Goal: Task Accomplishment & Management: Use online tool/utility

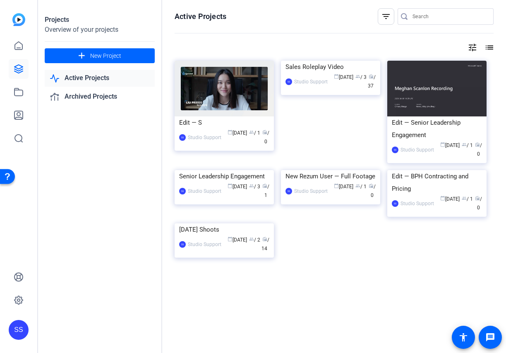
click at [12, 332] on div "SS" at bounding box center [19, 330] width 20 height 20
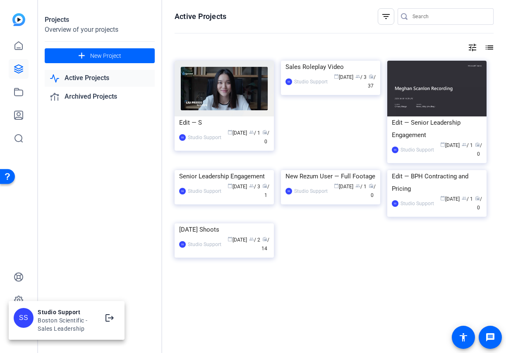
click at [0, 0] on div at bounding box center [0, 0] width 0 height 0
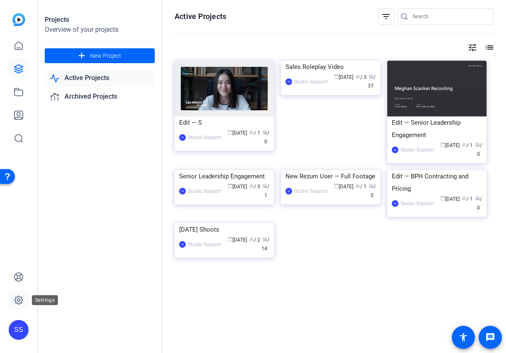
click at [21, 302] on icon at bounding box center [18, 300] width 8 height 8
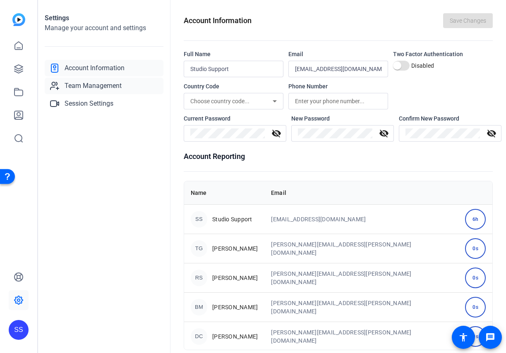
click at [105, 88] on span "Team Management" at bounding box center [92, 86] width 57 height 10
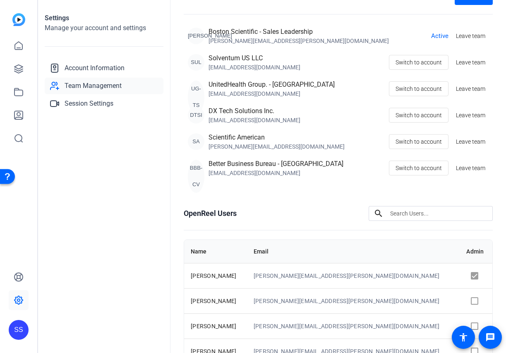
scroll to position [69, 0]
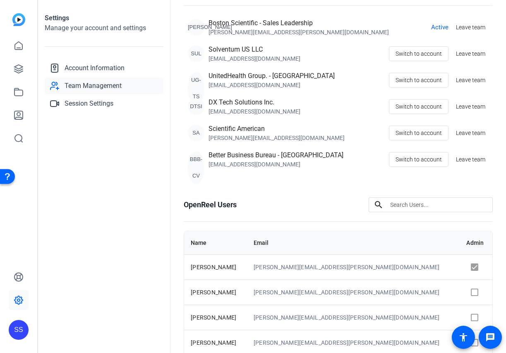
click at [29, 325] on div "SS" at bounding box center [18, 176] width 37 height 353
click at [19, 329] on div "SS" at bounding box center [19, 330] width 20 height 20
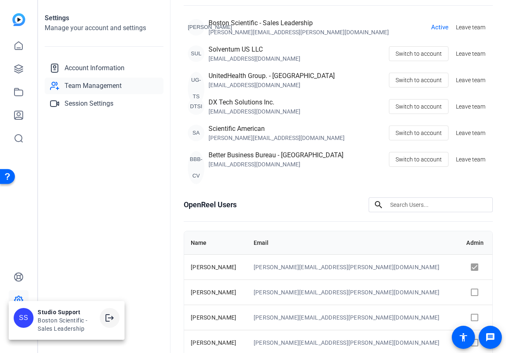
click at [117, 320] on span at bounding box center [110, 318] width 20 height 20
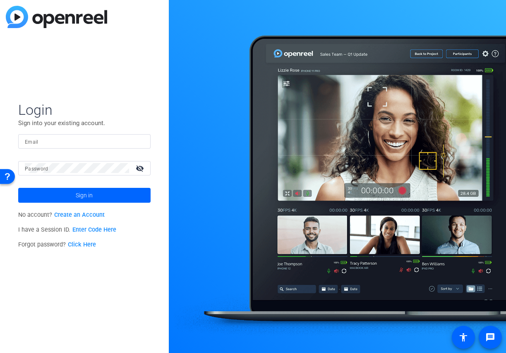
click at [79, 125] on p "Sign into your existing account." at bounding box center [84, 123] width 132 height 9
click at [92, 147] on div at bounding box center [84, 141] width 119 height 14
click at [114, 141] on input "Email" at bounding box center [84, 141] width 119 height 10
click at [118, 141] on input "Email" at bounding box center [84, 141] width 119 height 10
click at [136, 142] on img at bounding box center [137, 141] width 6 height 10
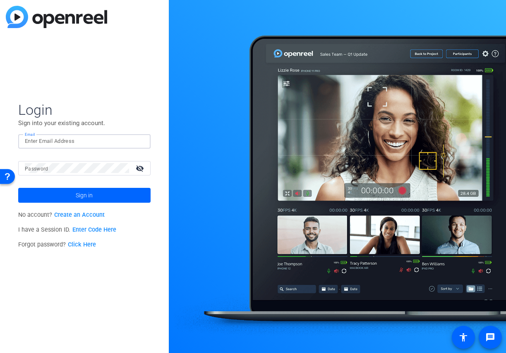
type input "studiosupport+1@openreel.com"
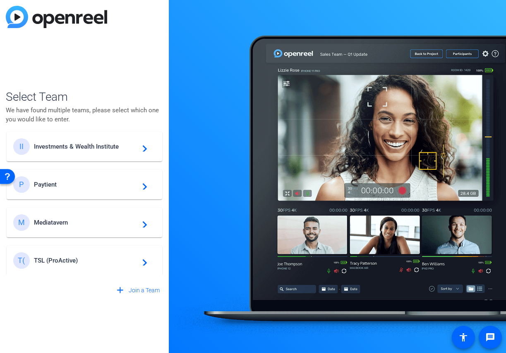
scroll to position [389, 0]
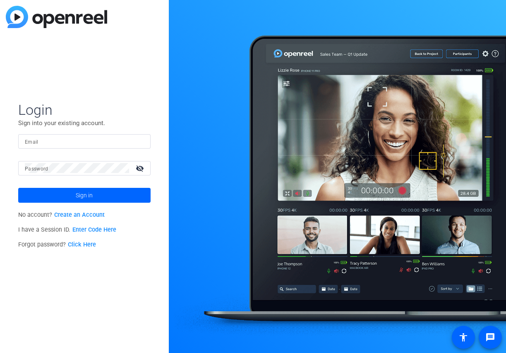
click at [127, 146] on input "Email" at bounding box center [84, 141] width 119 height 10
click at [143, 144] on div at bounding box center [139, 141] width 10 height 10
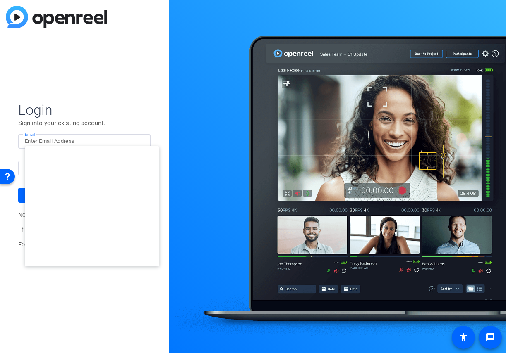
type input "studiosupport+3@openreel.com"
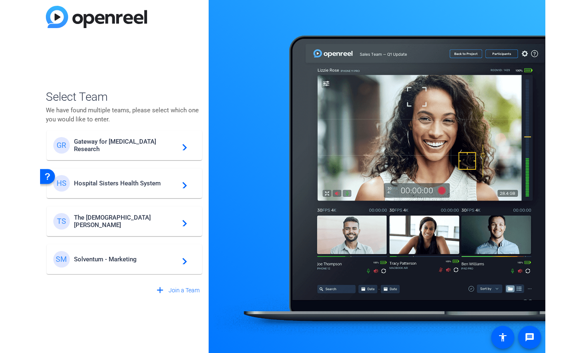
scroll to position [199, 0]
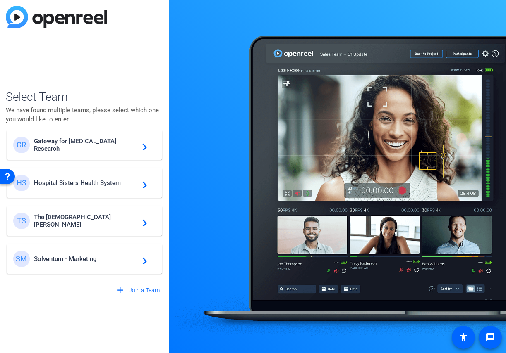
click at [77, 263] on div "SM Solventum - Marketing navigate_next" at bounding box center [84, 259] width 142 height 17
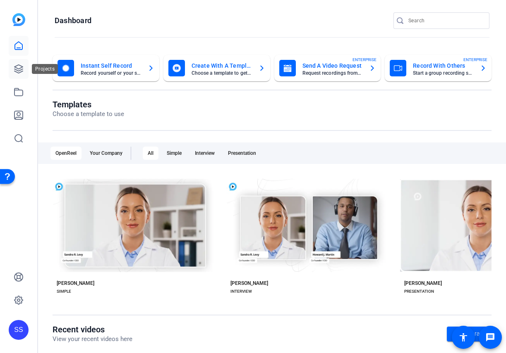
click at [19, 73] on icon at bounding box center [18, 69] width 8 height 8
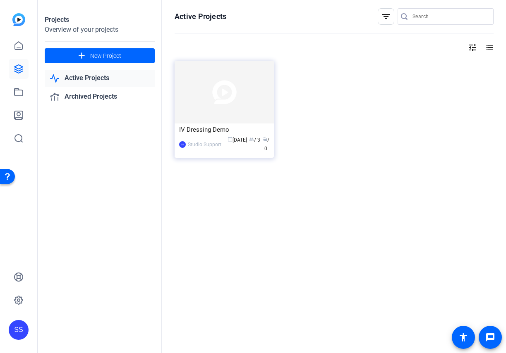
click at [217, 114] on img at bounding box center [223, 92] width 99 height 63
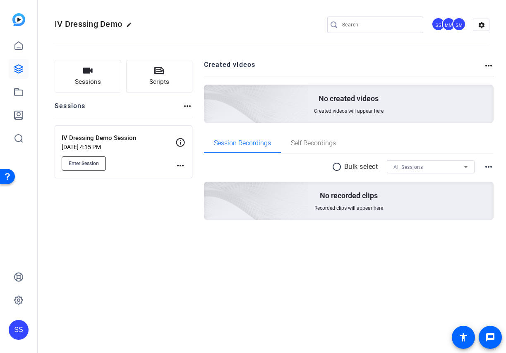
click at [83, 167] on span "Enter Session" at bounding box center [84, 163] width 30 height 7
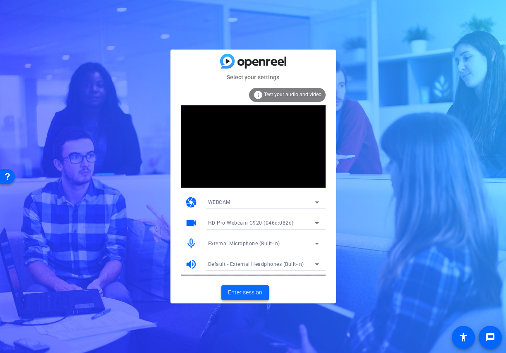
click at [236, 298] on span at bounding box center [245, 293] width 48 height 20
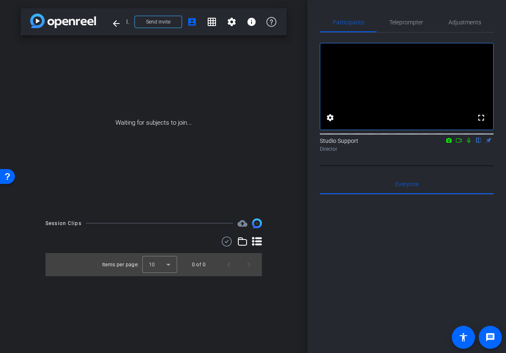
click at [467, 143] on icon at bounding box center [468, 141] width 7 height 6
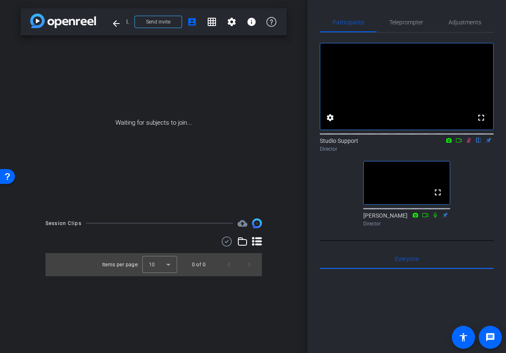
click at [468, 143] on icon at bounding box center [468, 140] width 5 height 5
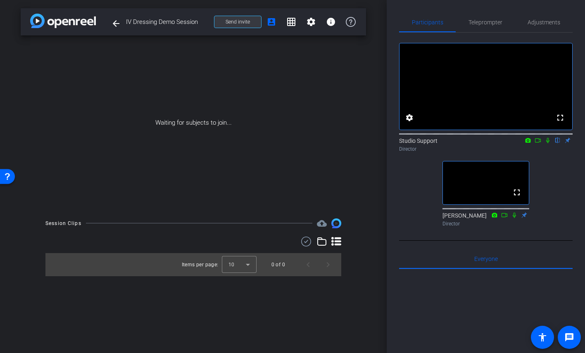
click at [238, 27] on span at bounding box center [238, 22] width 47 height 20
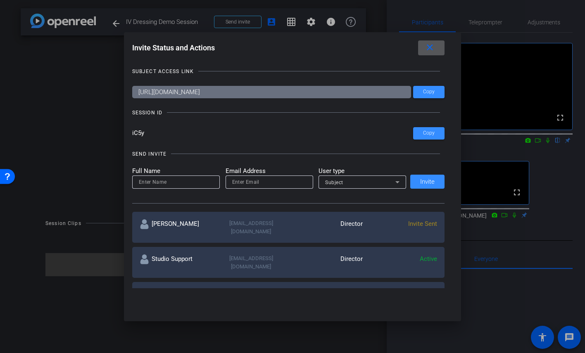
click at [432, 51] on mat-icon "close" at bounding box center [430, 48] width 10 height 10
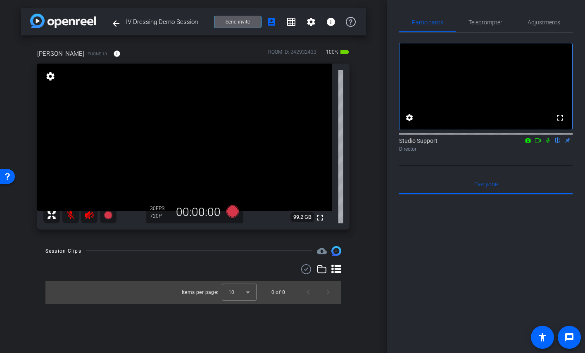
click at [72, 214] on mat-icon at bounding box center [70, 215] width 17 height 17
click at [89, 215] on icon at bounding box center [89, 215] width 10 height 10
click at [505, 23] on span "Adjustments" at bounding box center [544, 22] width 33 height 6
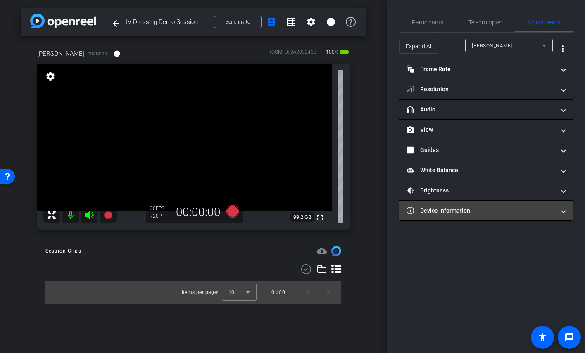
click at [441, 212] on mat-panel-title "Device Information" at bounding box center [481, 211] width 149 height 9
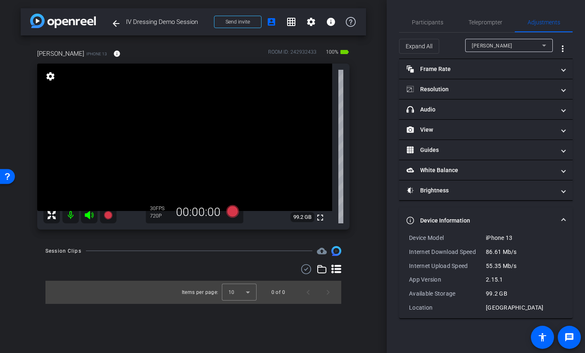
drag, startPoint x: 526, startPoint y: 305, endPoint x: 389, endPoint y: 232, distance: 155.3
click at [389, 232] on div "Participants Teleprompter Adjustments settings Studio Support flip Director Eve…" at bounding box center [486, 176] width 198 height 353
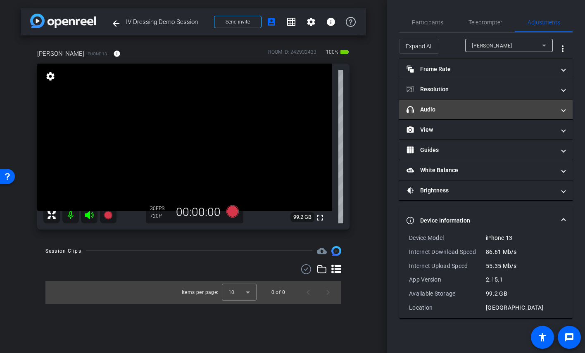
copy mat-expansion-panel "Device Model iPhone 13 Internet Download Speed 86.61 Mb/s Internet Upload Speed…"
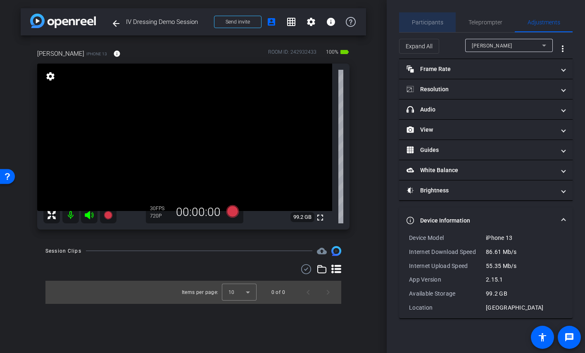
drag, startPoint x: 437, startPoint y: 20, endPoint x: 421, endPoint y: 13, distance: 18.0
click at [437, 21] on span "Participants" at bounding box center [427, 22] width 31 height 6
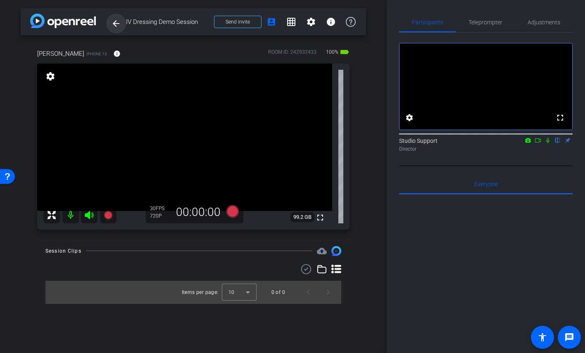
drag, startPoint x: 182, startPoint y: 22, endPoint x: 114, endPoint y: 23, distance: 68.2
click at [114, 23] on div "arrow_back IV Dressing Demo Session Back to project Send invite account_box gri…" at bounding box center [194, 21] width 346 height 27
copy span "IV Dressing Demo Session"
click at [505, 29] on span "Adjustments" at bounding box center [544, 22] width 33 height 20
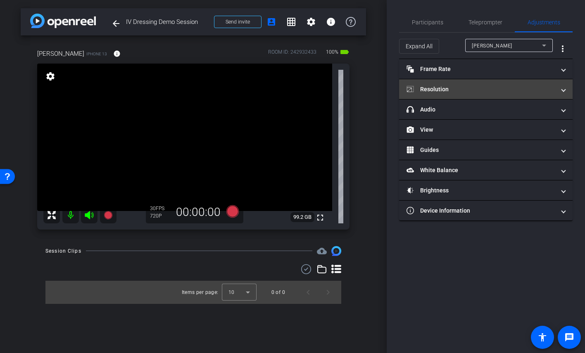
click at [461, 86] on mat-panel-title "Resolution" at bounding box center [481, 89] width 149 height 9
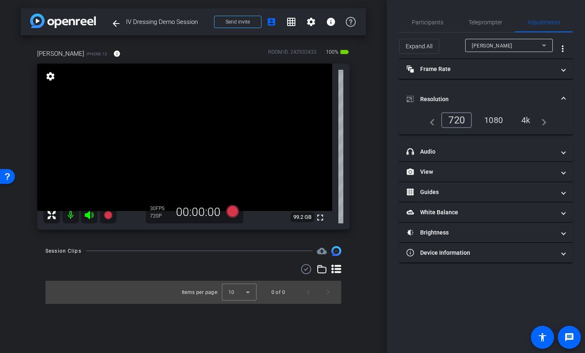
click at [494, 120] on div "1080" at bounding box center [493, 120] width 31 height 14
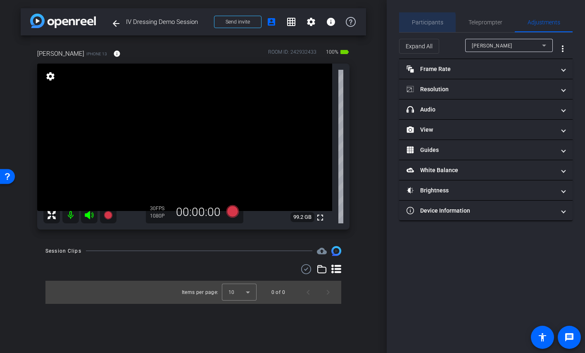
click at [411, 24] on div "Participants" at bounding box center [427, 22] width 57 height 20
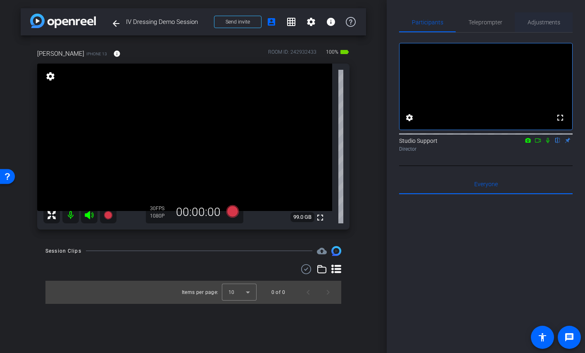
click at [505, 25] on span "Adjustments" at bounding box center [544, 22] width 33 height 6
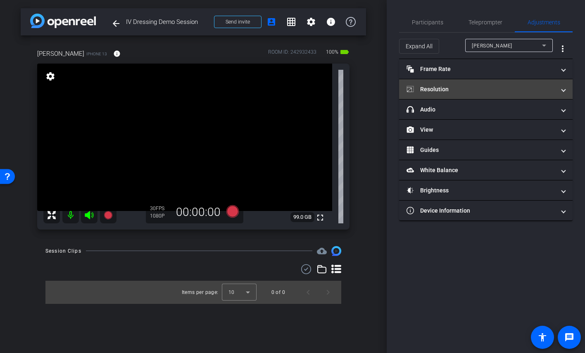
click at [453, 93] on mat-panel-title "Resolution" at bounding box center [481, 89] width 149 height 9
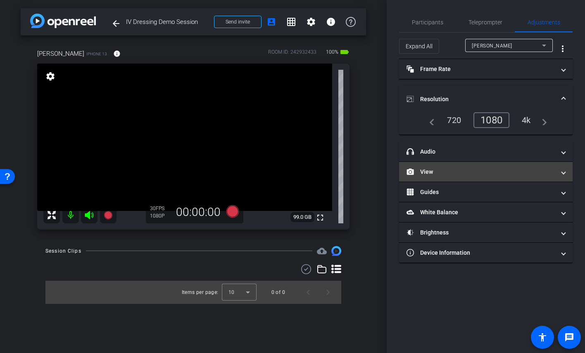
click at [459, 174] on mat-panel-title "View" at bounding box center [481, 172] width 149 height 9
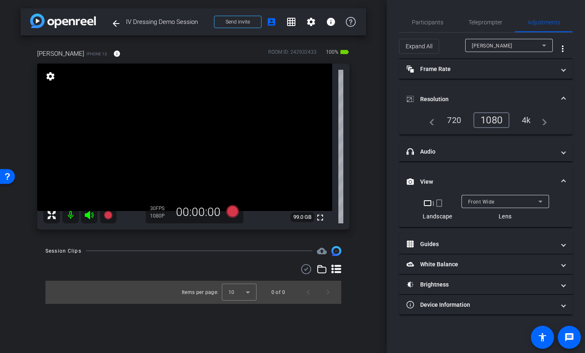
click at [503, 198] on div "Front Wide" at bounding box center [503, 202] width 70 height 10
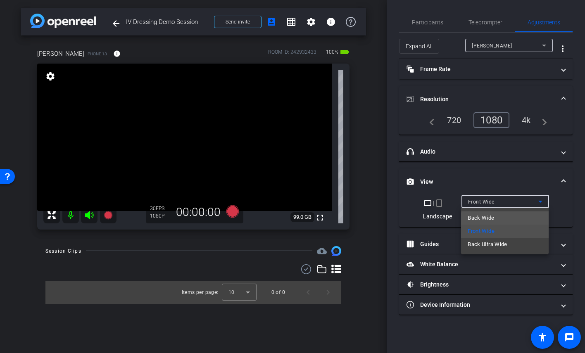
click at [505, 219] on mat-option "Back Wide" at bounding box center [505, 218] width 88 height 13
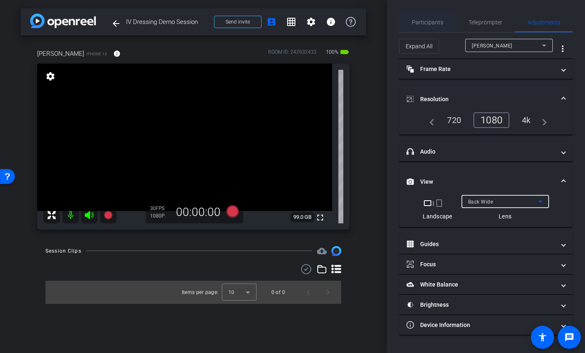
click at [431, 21] on span "Participants" at bounding box center [427, 22] width 31 height 6
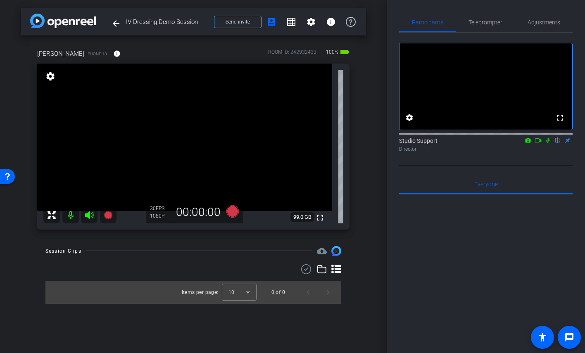
click at [483, 153] on div "Director" at bounding box center [486, 148] width 174 height 7
click at [505, 21] on span "Adjustments" at bounding box center [544, 22] width 33 height 6
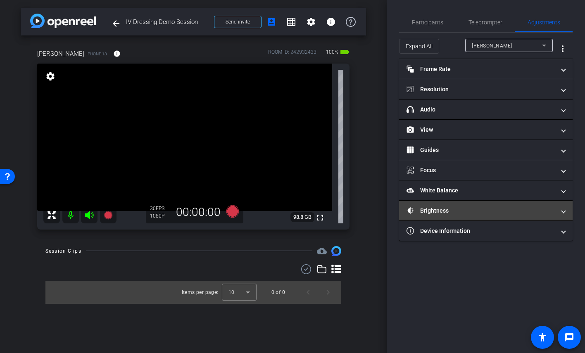
click at [470, 215] on mat-panel-title "Brightness" at bounding box center [481, 211] width 149 height 9
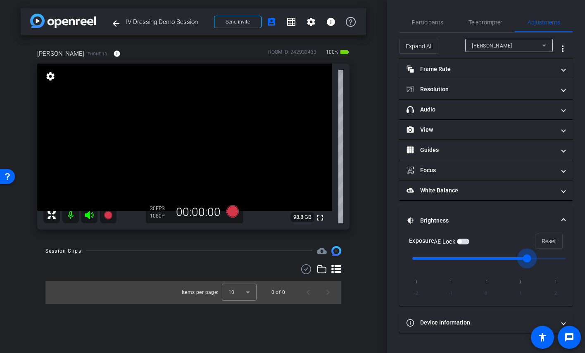
drag, startPoint x: 491, startPoint y: 260, endPoint x: 517, endPoint y: 256, distance: 27.1
type input "1"
click at [505, 256] on input "range" at bounding box center [489, 259] width 171 height 18
click at [463, 240] on span "button" at bounding box center [463, 242] width 12 height 6
click at [428, 29] on span "Participants" at bounding box center [427, 22] width 31 height 20
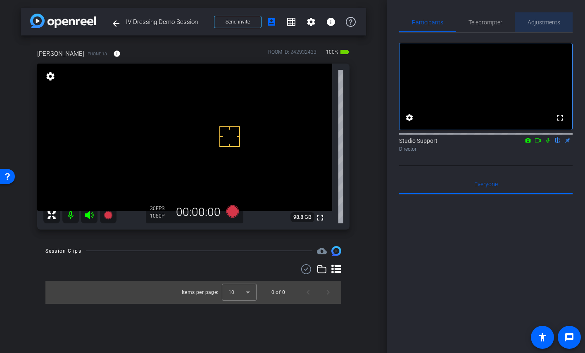
click at [505, 23] on span "Adjustments" at bounding box center [544, 22] width 33 height 6
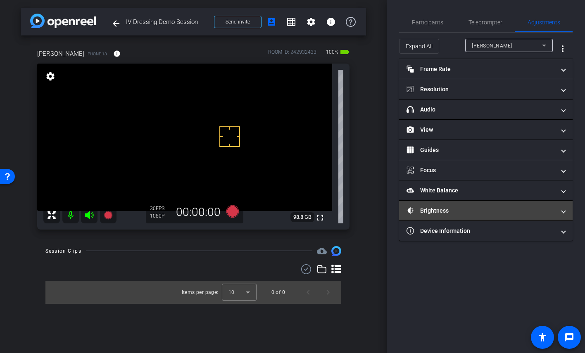
click at [480, 212] on mat-panel-title "Brightness" at bounding box center [481, 211] width 149 height 9
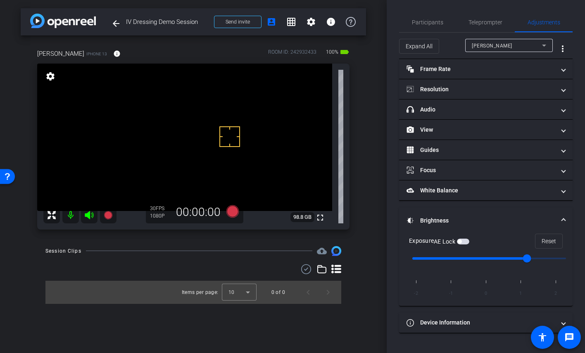
click at [460, 244] on span "button" at bounding box center [463, 242] width 12 height 6
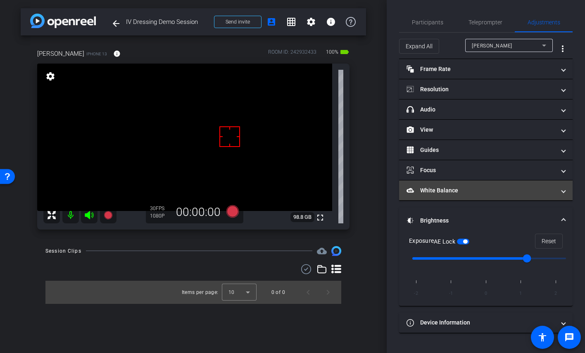
click at [464, 199] on mat-expansion-panel-header "White Balance White Balance" at bounding box center [486, 191] width 174 height 20
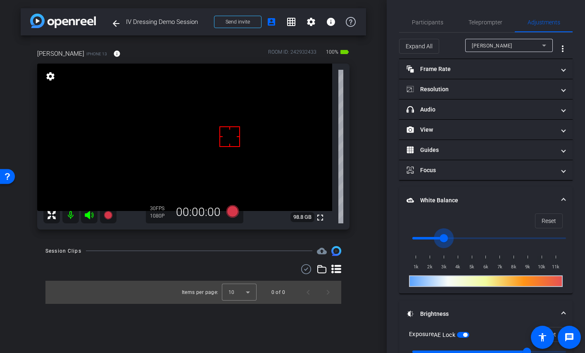
drag, startPoint x: 412, startPoint y: 242, endPoint x: 443, endPoint y: 241, distance: 30.6
click at [443, 241] on input "range" at bounding box center [489, 238] width 171 height 18
drag, startPoint x: 443, startPoint y: 241, endPoint x: 437, endPoint y: 241, distance: 5.4
type input "2500"
click at [437, 241] on input "range" at bounding box center [489, 238] width 171 height 18
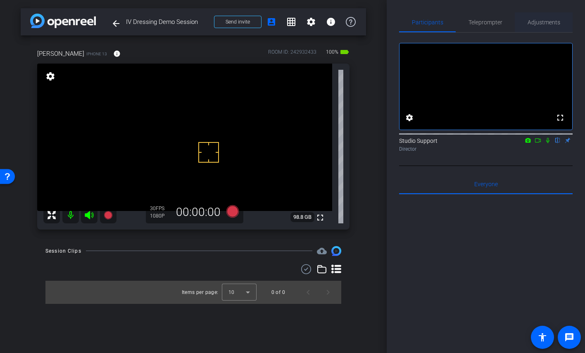
click at [505, 26] on div "Adjustments" at bounding box center [544, 22] width 58 height 20
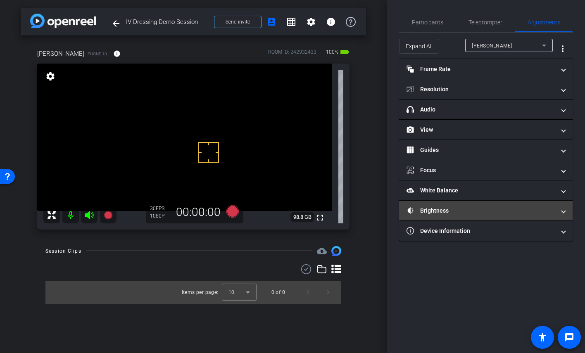
click at [436, 213] on mat-panel-title "Brightness" at bounding box center [481, 211] width 149 height 9
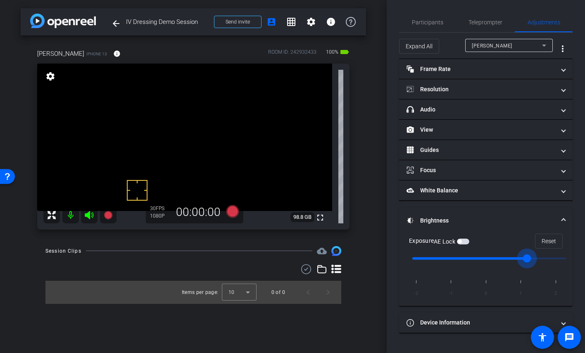
drag, startPoint x: 491, startPoint y: 261, endPoint x: 515, endPoint y: 258, distance: 23.7
type input "1"
click at [505, 258] on input "range" at bounding box center [489, 259] width 171 height 18
click at [467, 242] on span "button" at bounding box center [463, 242] width 12 height 6
click at [465, 244] on span "button" at bounding box center [463, 242] width 12 height 6
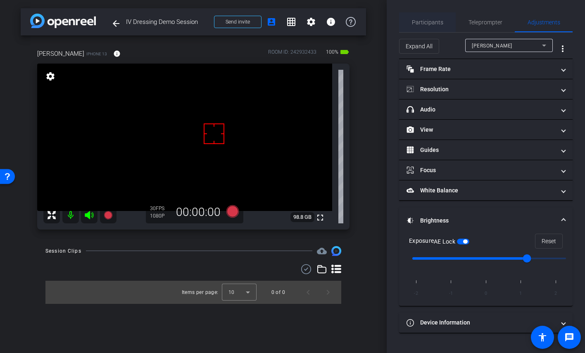
click at [427, 25] on span "Participants" at bounding box center [427, 22] width 31 height 6
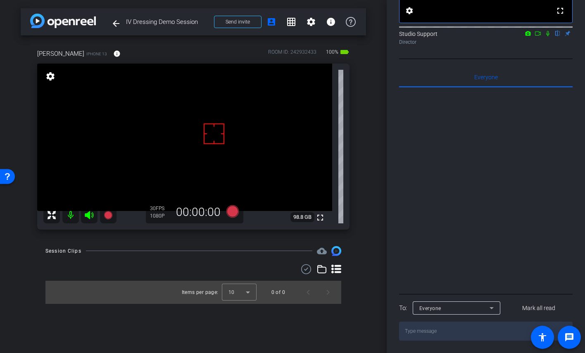
scroll to position [118, 0]
click at [482, 313] on div "Everyone" at bounding box center [455, 308] width 70 height 10
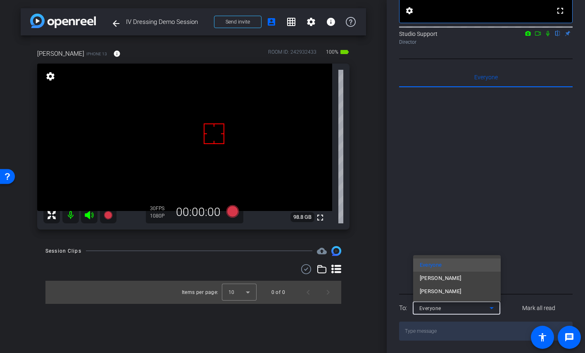
click at [467, 276] on mat-option "Shelby Myszewski" at bounding box center [457, 278] width 88 height 13
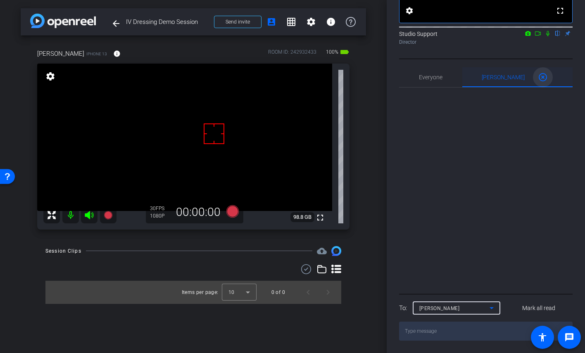
click at [505, 74] on mat-icon "highlight_off" at bounding box center [543, 77] width 10 height 10
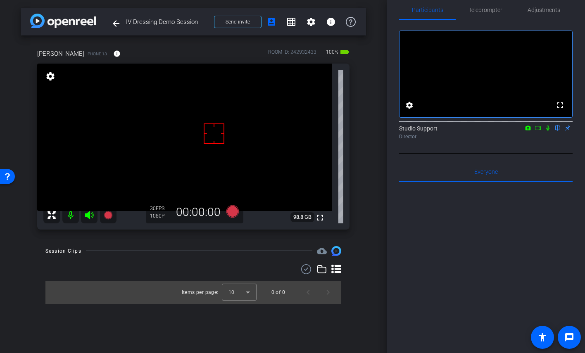
scroll to position [0, 0]
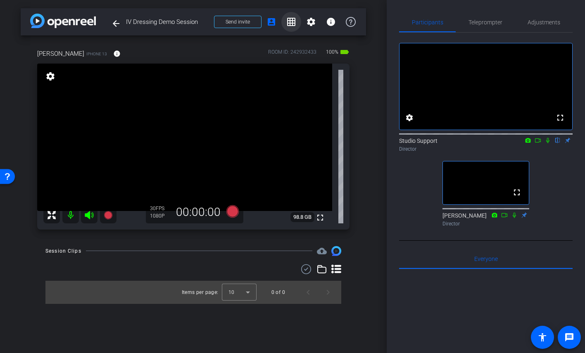
click at [294, 18] on mat-icon "grid_on" at bounding box center [291, 22] width 10 height 10
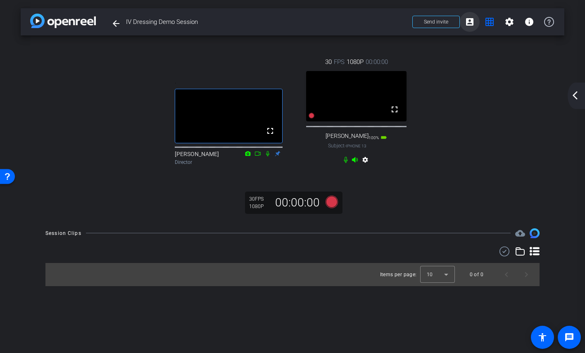
click at [474, 24] on mat-icon "account_box" at bounding box center [470, 22] width 10 height 10
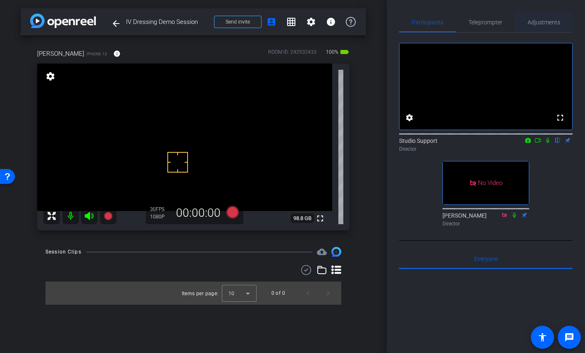
click at [546, 25] on span "Adjustments" at bounding box center [544, 22] width 33 height 6
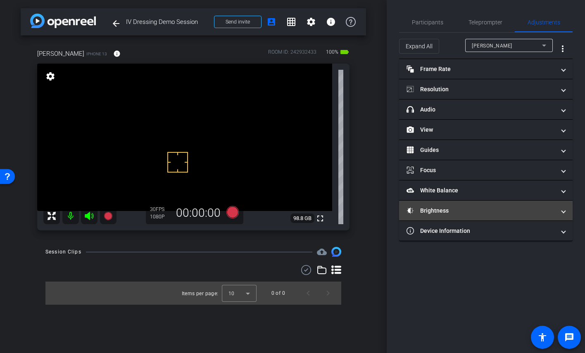
click at [448, 210] on mat-panel-title "Brightness" at bounding box center [481, 211] width 149 height 9
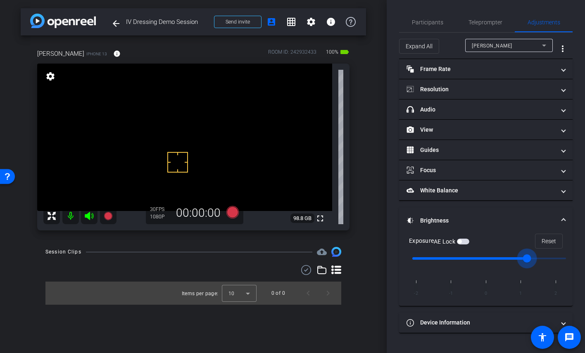
drag, startPoint x: 493, startPoint y: 258, endPoint x: 512, endPoint y: 257, distance: 19.4
type input "1"
click at [512, 257] on input "range" at bounding box center [489, 259] width 171 height 18
click at [465, 241] on span "button" at bounding box center [463, 242] width 12 height 6
click at [436, 15] on span "Participants" at bounding box center [427, 22] width 31 height 20
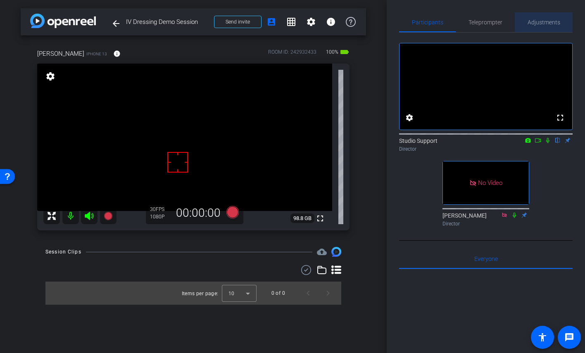
click at [527, 23] on div "Adjustments" at bounding box center [544, 22] width 58 height 20
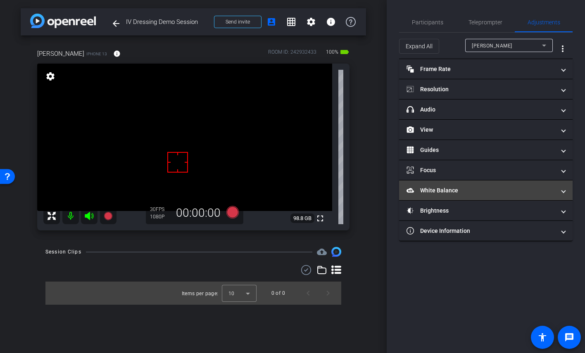
click at [478, 191] on mat-panel-title "White Balance White Balance" at bounding box center [481, 190] width 149 height 9
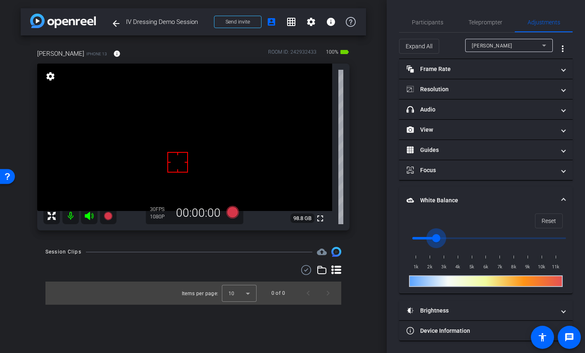
drag, startPoint x: 420, startPoint y: 239, endPoint x: 439, endPoint y: 240, distance: 19.4
type input "2500"
click at [439, 240] on input "range" at bounding box center [489, 238] width 171 height 18
click at [420, 19] on span "Participants" at bounding box center [427, 22] width 31 height 6
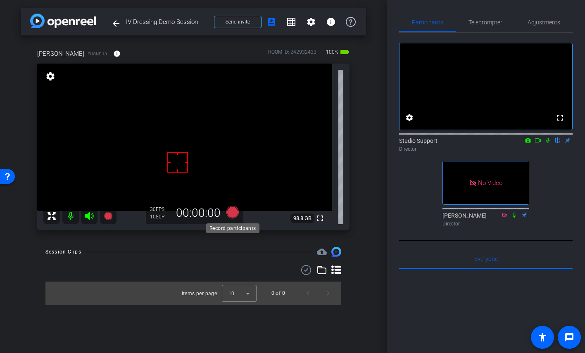
click at [239, 214] on icon at bounding box center [233, 212] width 20 height 15
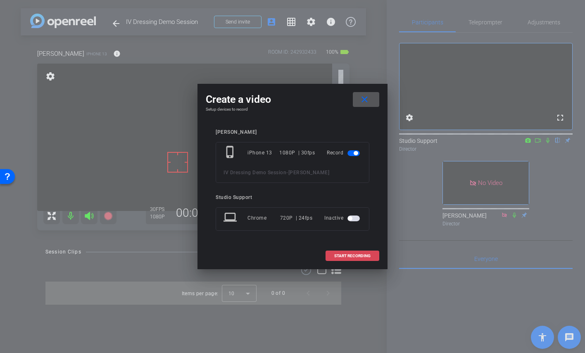
click at [350, 258] on span "START RECORDING" at bounding box center [352, 256] width 36 height 4
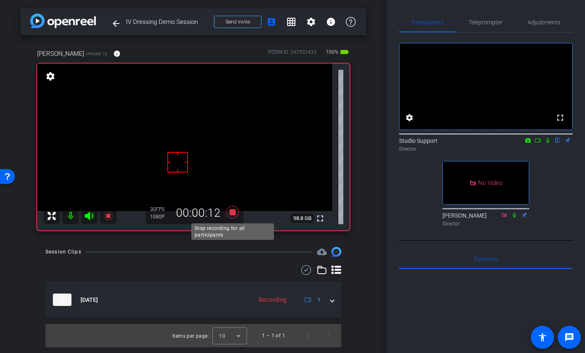
click at [229, 213] on icon at bounding box center [233, 212] width 20 height 15
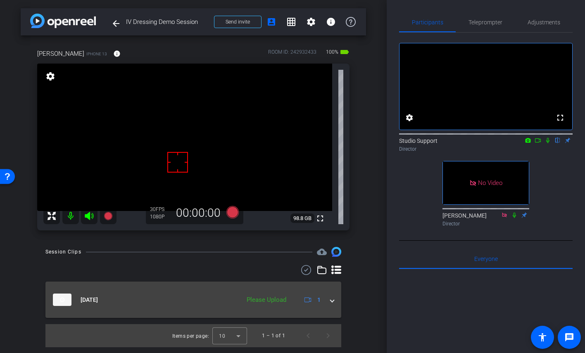
click at [291, 296] on mat-panel-description "Please Upload 1" at bounding box center [283, 300] width 81 height 12
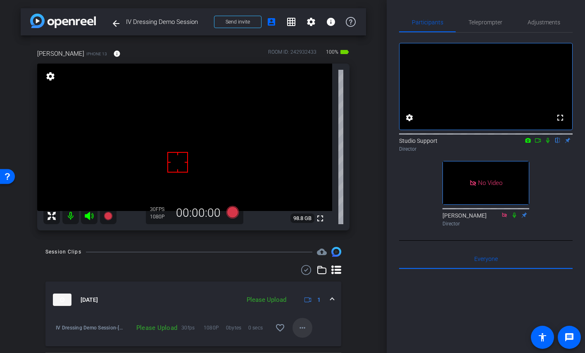
click at [298, 324] on mat-icon "more_horiz" at bounding box center [303, 328] width 10 height 10
click at [306, 290] on span "Upload" at bounding box center [315, 291] width 33 height 10
click at [302, 321] on span at bounding box center [303, 328] width 20 height 20
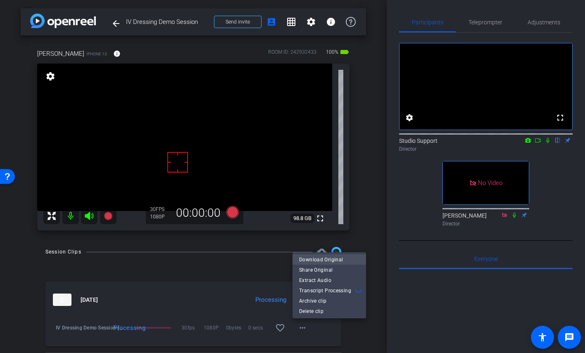
click at [335, 256] on span "Download Original" at bounding box center [329, 260] width 60 height 10
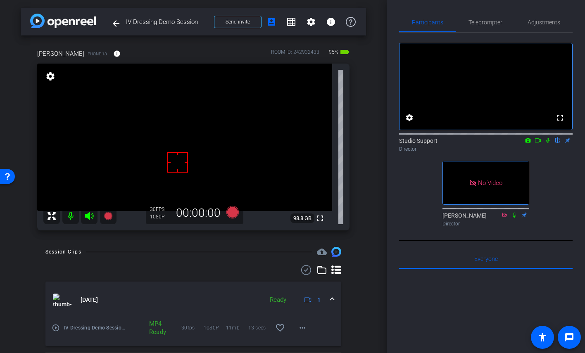
click at [545, 143] on icon at bounding box center [548, 141] width 7 height 6
click at [548, 153] on div "Studio Support flip Director" at bounding box center [486, 145] width 174 height 16
click at [548, 143] on icon at bounding box center [548, 140] width 5 height 5
click at [230, 216] on icon at bounding box center [233, 212] width 12 height 12
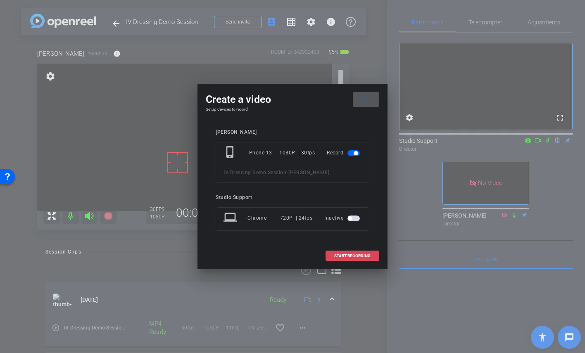
click at [348, 257] on span "START RECORDING" at bounding box center [352, 256] width 36 height 4
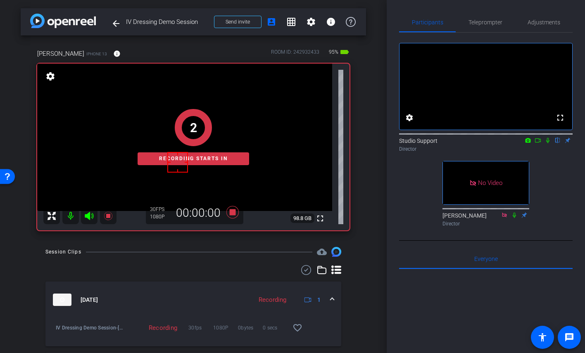
click at [549, 155] on div "Studio Support flip Director" at bounding box center [486, 142] width 174 height 25
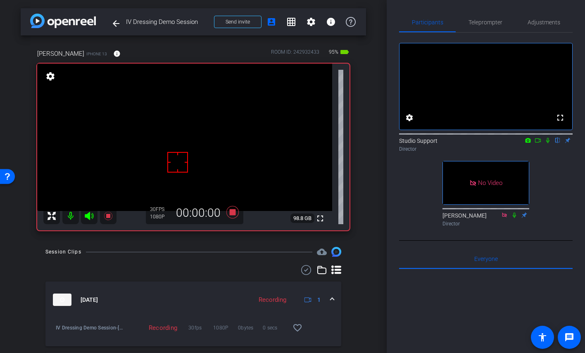
click at [550, 143] on icon at bounding box center [548, 141] width 7 height 6
click at [392, 230] on div "Participants Teleprompter Adjustments fullscreen settings Studio Support flip D…" at bounding box center [486, 176] width 198 height 353
click at [231, 214] on icon at bounding box center [233, 212] width 12 height 12
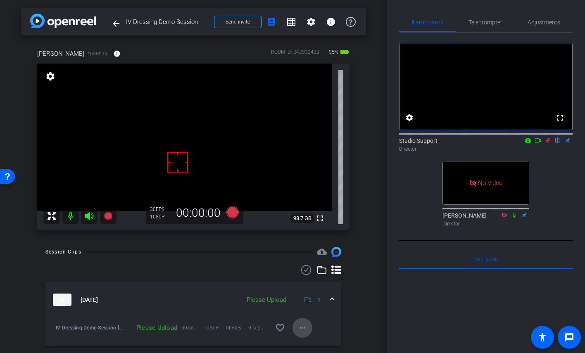
click at [302, 331] on mat-icon "more_horiz" at bounding box center [303, 328] width 10 height 10
click at [323, 289] on span "Upload" at bounding box center [315, 291] width 33 height 10
click at [548, 143] on icon at bounding box center [548, 140] width 5 height 5
click at [296, 325] on span at bounding box center [303, 328] width 20 height 20
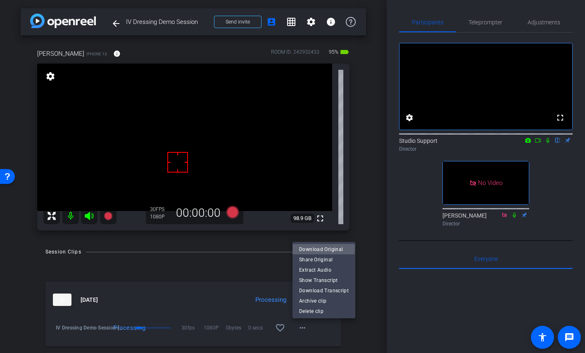
click at [308, 248] on span "Download Original" at bounding box center [324, 249] width 50 height 10
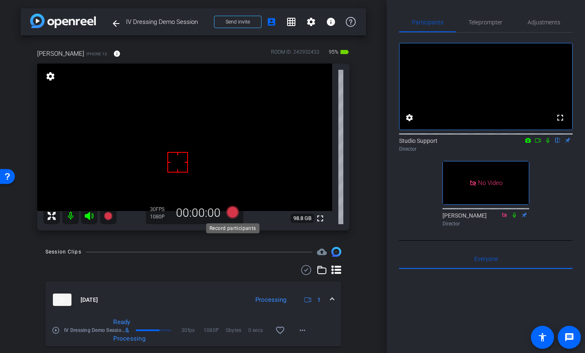
click at [235, 214] on icon at bounding box center [233, 212] width 12 height 12
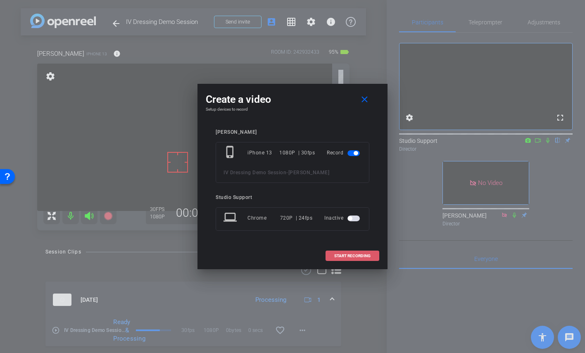
click at [344, 258] on span "START RECORDING" at bounding box center [352, 256] width 36 height 4
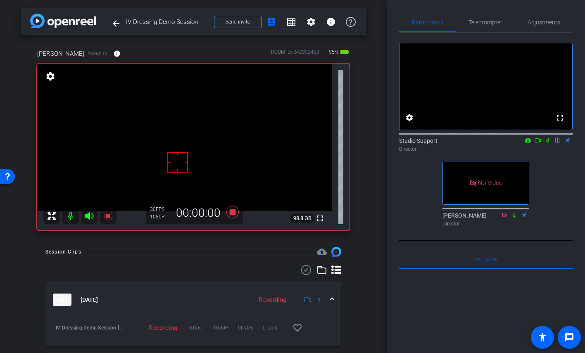
click at [548, 143] on icon at bounding box center [548, 141] width 7 height 6
click at [231, 212] on icon at bounding box center [233, 212] width 12 height 12
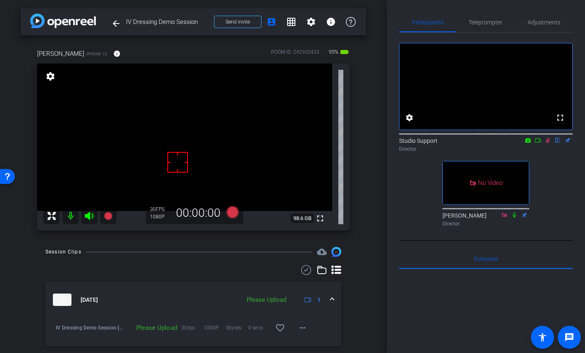
click at [548, 143] on icon at bounding box center [548, 141] width 7 height 6
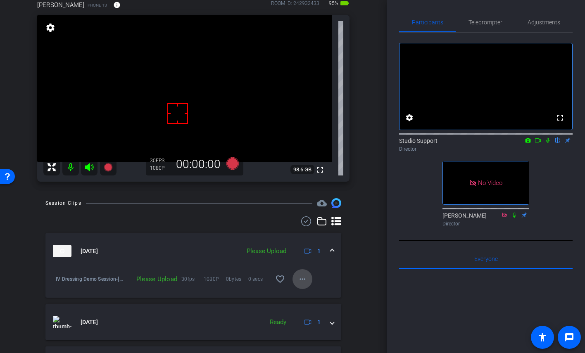
click at [302, 283] on mat-icon "more_horiz" at bounding box center [303, 279] width 10 height 10
click at [316, 296] on span "Upload" at bounding box center [315, 297] width 33 height 10
click at [565, 18] on div "Adjustments" at bounding box center [544, 22] width 58 height 20
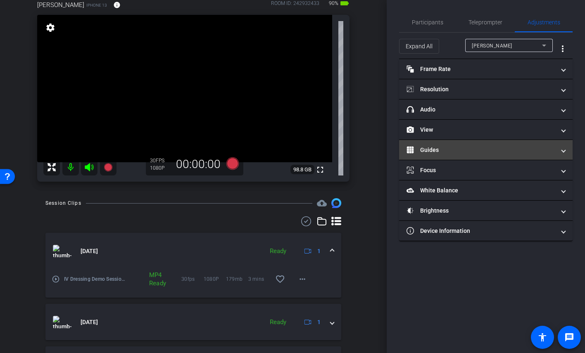
click at [458, 155] on mat-expansion-panel-header "Guides" at bounding box center [486, 150] width 174 height 20
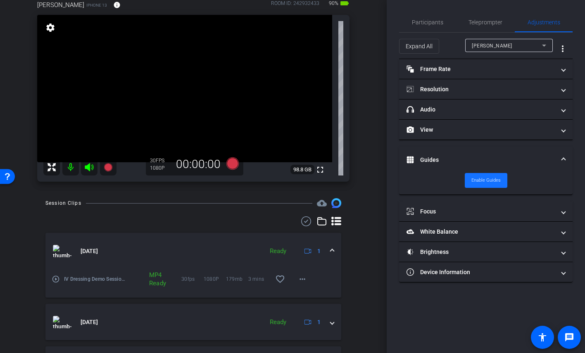
click at [501, 184] on span at bounding box center [486, 181] width 43 height 20
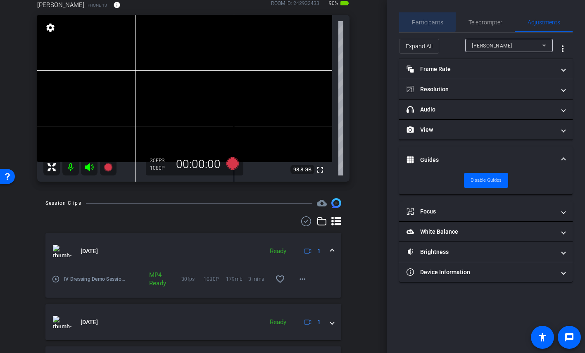
click at [411, 14] on div "Participants" at bounding box center [427, 22] width 57 height 20
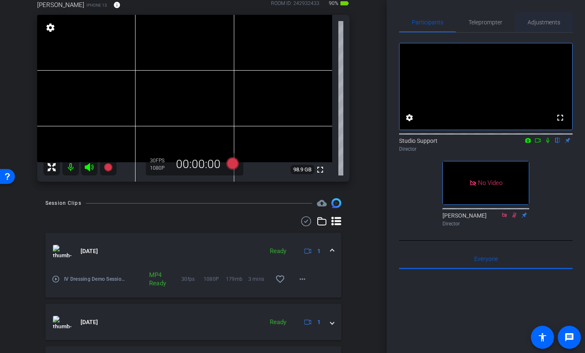
click at [524, 18] on div "Adjustments" at bounding box center [544, 22] width 58 height 20
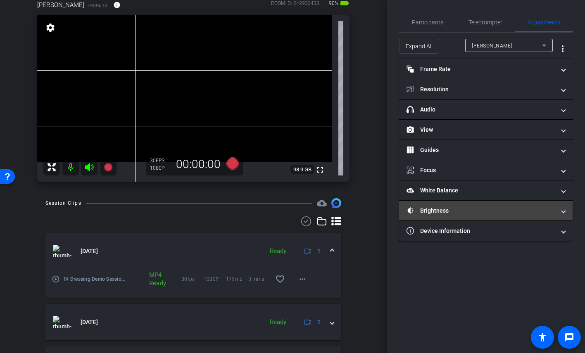
click at [441, 203] on mat-expansion-panel-header "Brightness" at bounding box center [486, 211] width 174 height 20
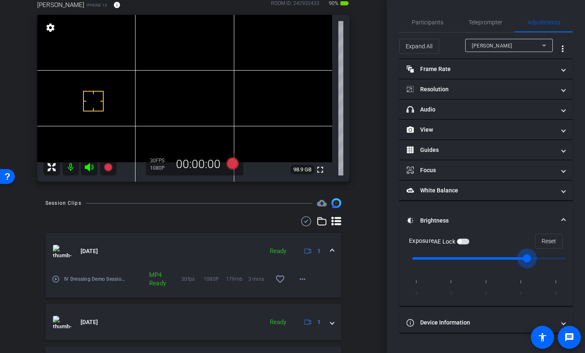
drag, startPoint x: 487, startPoint y: 258, endPoint x: 514, endPoint y: 260, distance: 27.0
type input "1"
click at [514, 260] on input "range" at bounding box center [489, 259] width 171 height 18
click at [461, 242] on span "button" at bounding box center [460, 242] width 4 height 4
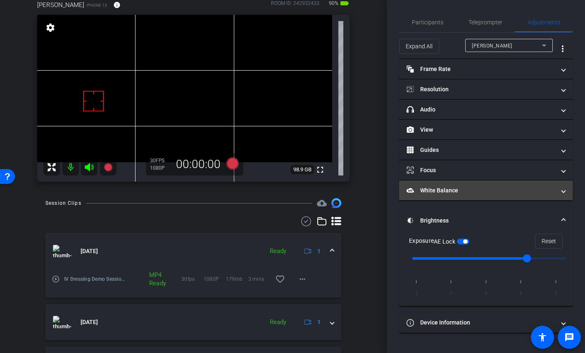
click at [464, 193] on mat-panel-title "White Balance White Balance" at bounding box center [481, 190] width 149 height 9
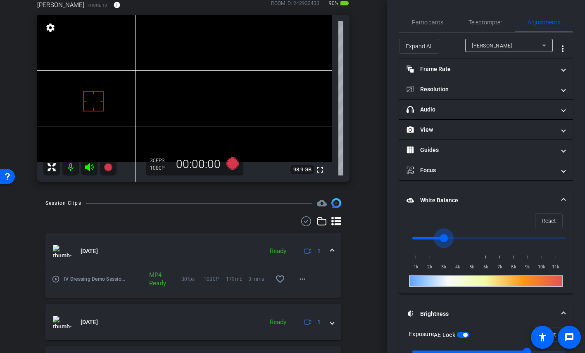
drag, startPoint x: 415, startPoint y: 238, endPoint x: 443, endPoint y: 237, distance: 27.3
click at [443, 237] on input "range" at bounding box center [489, 238] width 171 height 18
drag, startPoint x: 443, startPoint y: 237, endPoint x: 435, endPoint y: 238, distance: 7.5
type input "2500"
click at [435, 238] on input "range" at bounding box center [489, 238] width 171 height 18
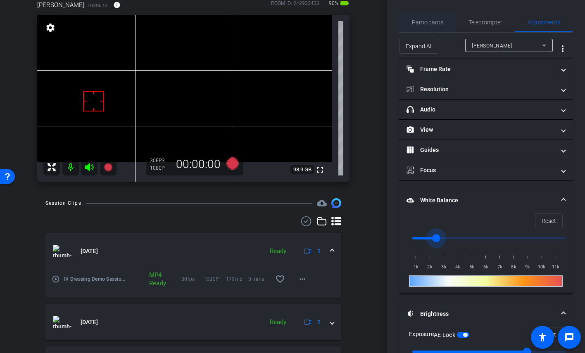
click at [413, 22] on span "Participants" at bounding box center [427, 22] width 31 height 6
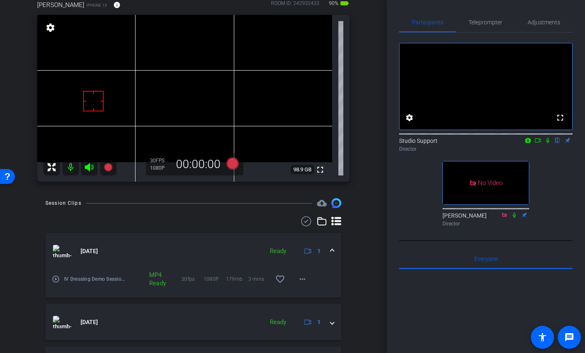
click at [393, 174] on div "Participants Teleprompter Adjustments fullscreen settings Studio Support flip D…" at bounding box center [486, 176] width 198 height 353
click at [234, 165] on icon at bounding box center [233, 163] width 12 height 12
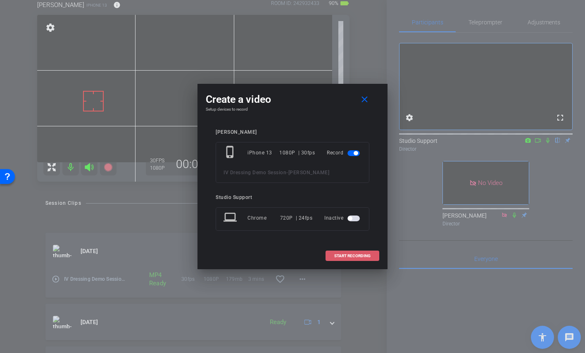
click at [351, 260] on span at bounding box center [352, 256] width 53 height 20
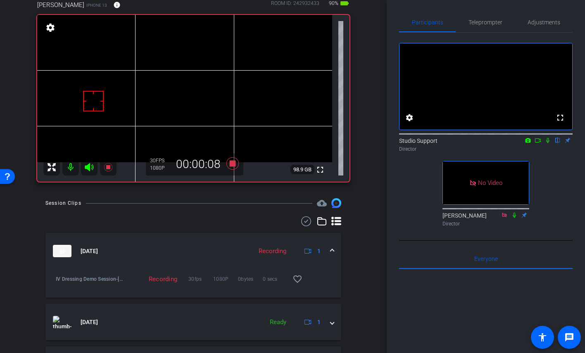
click at [547, 143] on icon at bounding box center [547, 140] width 3 height 5
click at [548, 143] on icon at bounding box center [548, 141] width 7 height 6
click at [550, 143] on icon at bounding box center [548, 141] width 7 height 6
click at [227, 164] on icon at bounding box center [233, 163] width 20 height 15
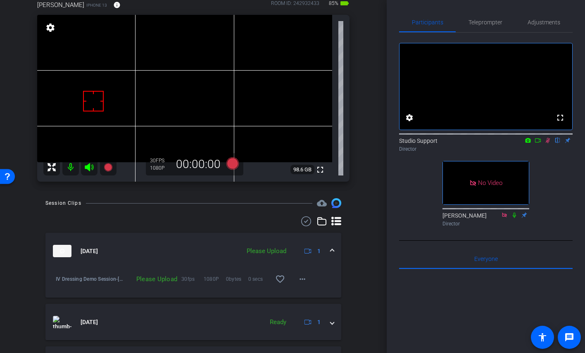
click at [548, 143] on icon at bounding box center [548, 140] width 5 height 5
click at [305, 278] on mat-icon "more_horiz" at bounding box center [303, 279] width 10 height 10
click at [309, 293] on span "Upload" at bounding box center [315, 297] width 33 height 10
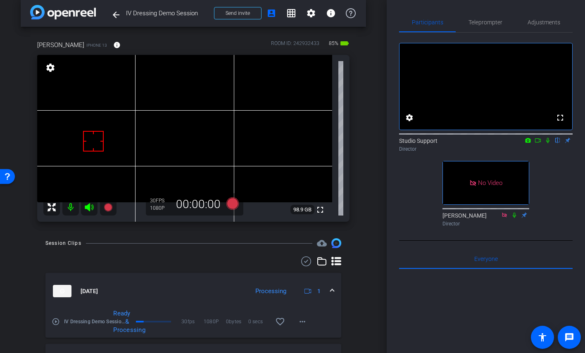
scroll to position [0, 0]
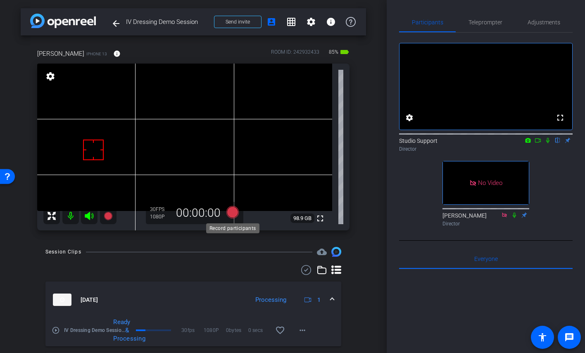
click at [229, 210] on icon at bounding box center [233, 212] width 12 height 12
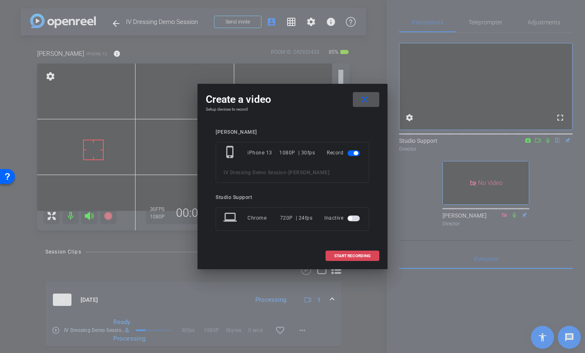
click at [365, 254] on span "START RECORDING" at bounding box center [352, 256] width 36 height 4
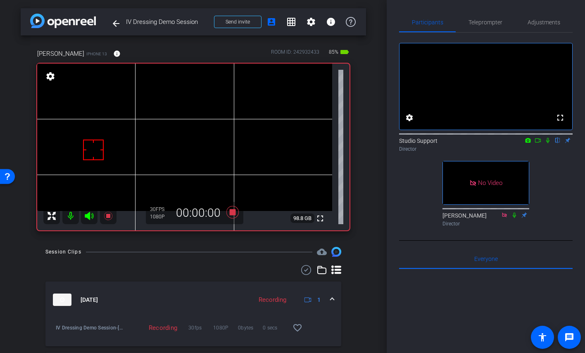
click at [548, 143] on icon at bounding box center [548, 141] width 7 height 6
click at [547, 143] on icon at bounding box center [548, 141] width 7 height 6
click at [233, 209] on icon at bounding box center [233, 212] width 20 height 15
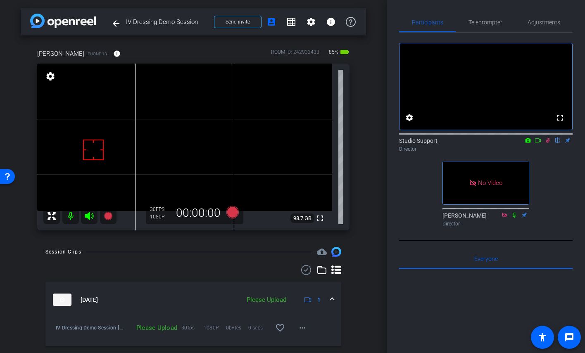
click at [548, 143] on icon at bounding box center [548, 141] width 7 height 6
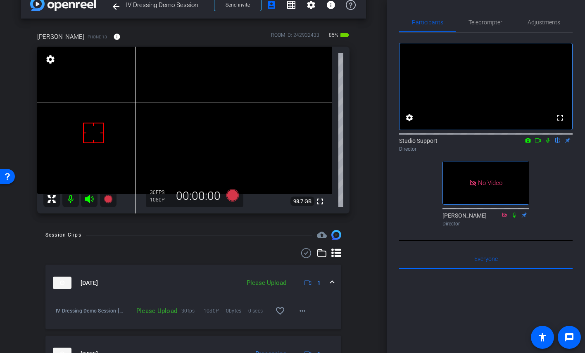
scroll to position [18, 0]
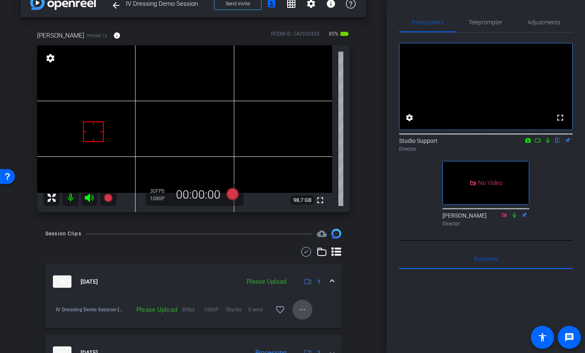
click at [306, 309] on mat-icon "more_horiz" at bounding box center [303, 310] width 10 height 10
click at [318, 274] on span "Upload" at bounding box center [315, 272] width 33 height 10
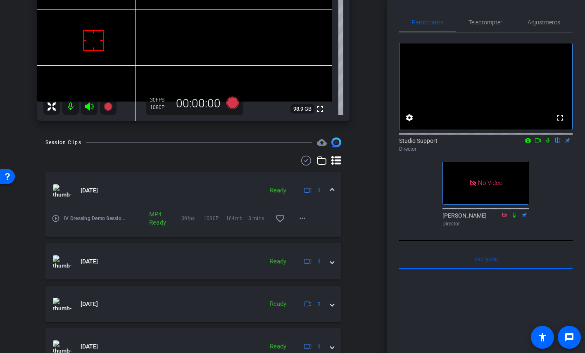
scroll to position [0, 0]
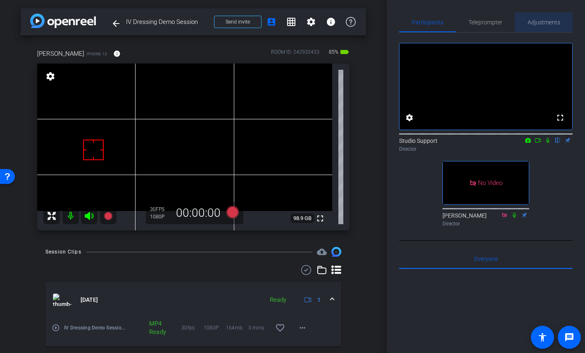
click at [558, 26] on span "Adjustments" at bounding box center [544, 22] width 33 height 20
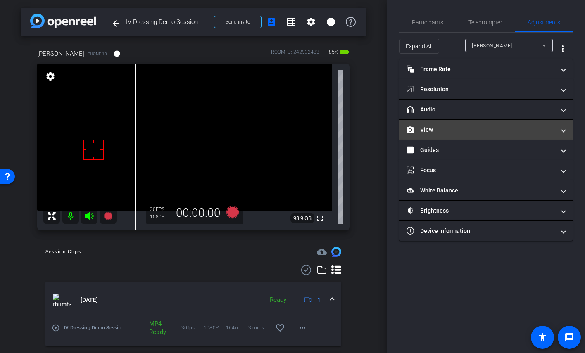
click at [467, 131] on mat-panel-title "View" at bounding box center [481, 130] width 149 height 9
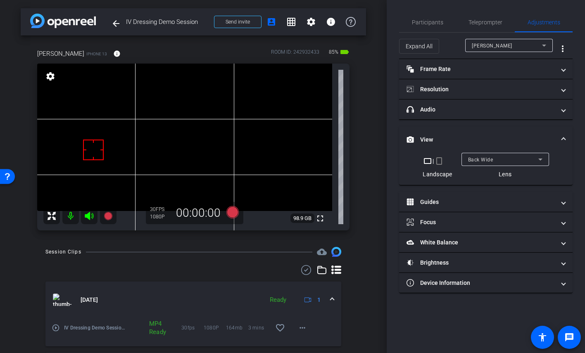
click at [475, 156] on div "Back Wide" at bounding box center [503, 160] width 70 height 10
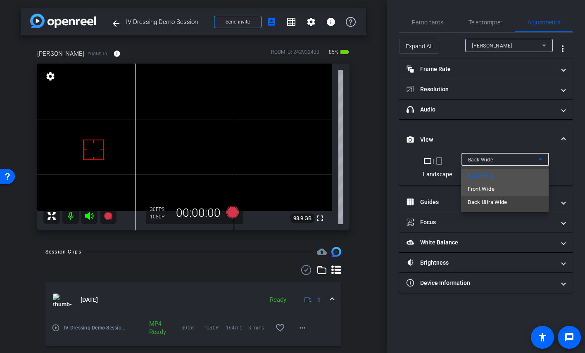
click at [489, 190] on span "Front Wide" at bounding box center [481, 189] width 27 height 10
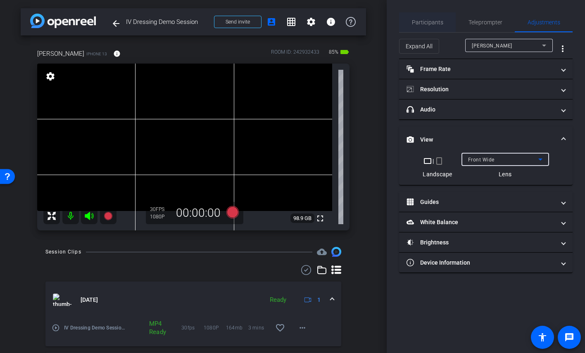
click at [429, 19] on span "Participants" at bounding box center [427, 22] width 31 height 6
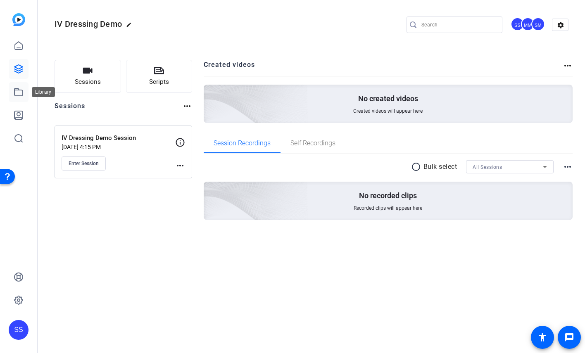
click at [28, 96] on body "Accessibility Screen-Reader Guide, Feedback, and Issue Reporting | New window S…" at bounding box center [292, 176] width 585 height 353
click at [19, 117] on icon at bounding box center [19, 115] width 10 height 10
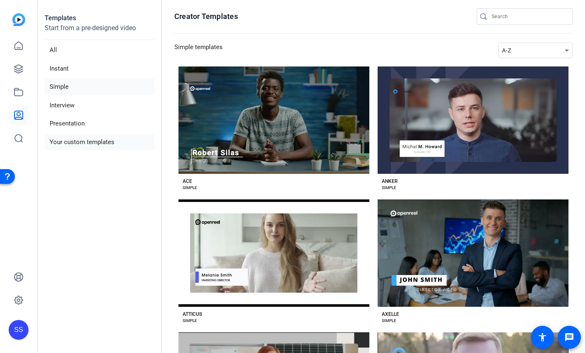
click at [91, 137] on li "Your custom templates" at bounding box center [100, 142] width 110 height 17
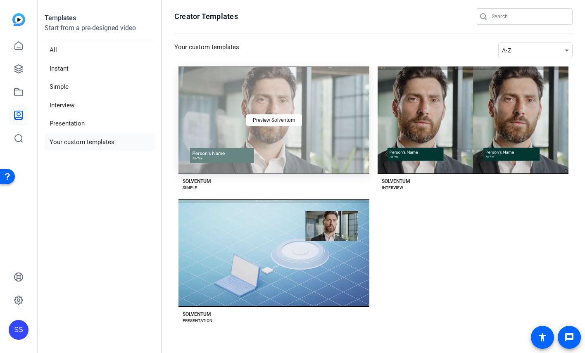
click at [213, 127] on div "Preview Solventum" at bounding box center [274, 120] width 191 height 107
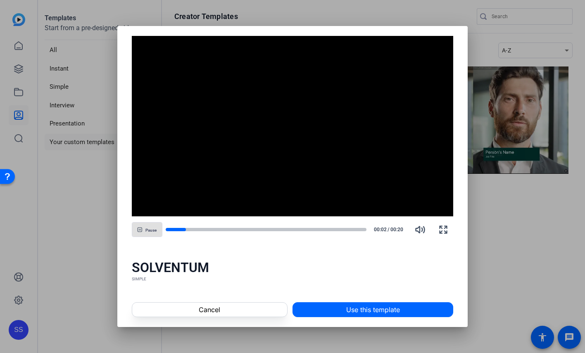
drag, startPoint x: 499, startPoint y: 265, endPoint x: 497, endPoint y: 217, distance: 48.0
click at [0, 0] on div at bounding box center [0, 0] width 0 height 0
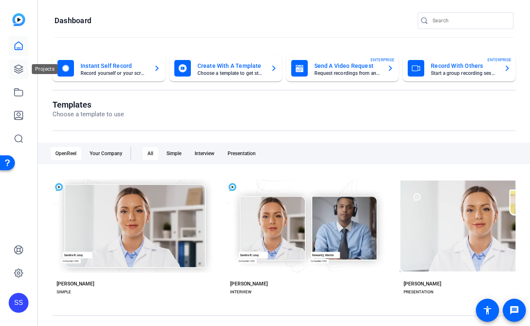
click at [16, 65] on icon at bounding box center [19, 69] width 10 height 10
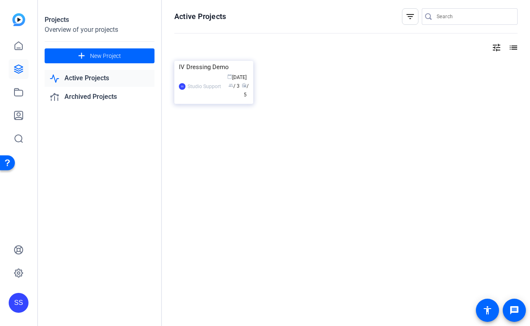
click at [17, 305] on div "SS" at bounding box center [19, 303] width 20 height 20
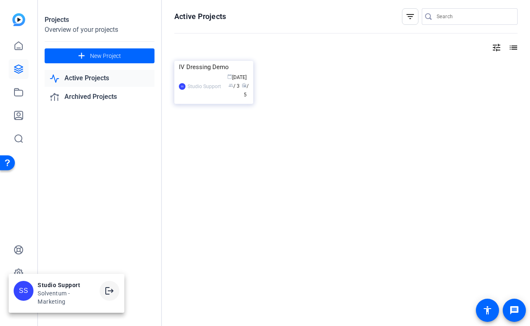
click at [116, 285] on span at bounding box center [110, 291] width 20 height 20
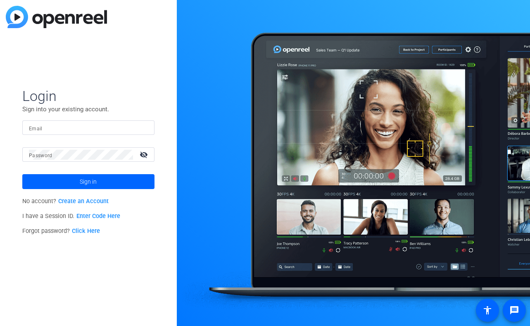
click at [99, 128] on input "Email" at bounding box center [88, 128] width 119 height 10
click at [140, 127] on img at bounding box center [141, 128] width 6 height 10
type input "studiosupport+3@openreel.com"
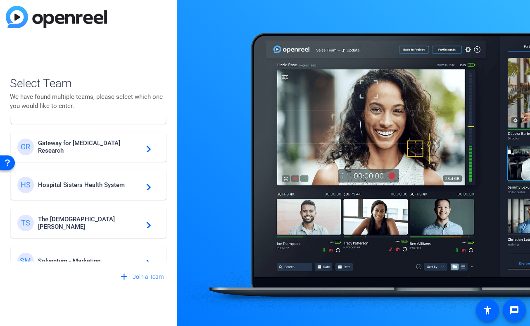
scroll to position [185, 0]
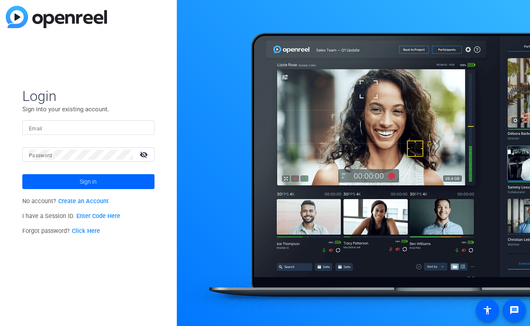
click at [110, 131] on input "Email" at bounding box center [88, 128] width 119 height 10
click at [142, 132] on img at bounding box center [141, 128] width 6 height 10
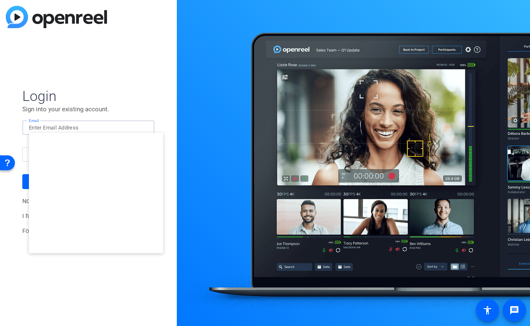
type input "[EMAIL_ADDRESS][DOMAIN_NAME]"
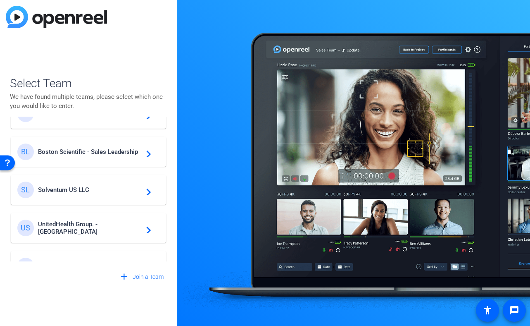
scroll to position [178, 0]
click at [110, 155] on span "Boston Scientific - Sales Leadership" at bounding box center [89, 152] width 103 height 7
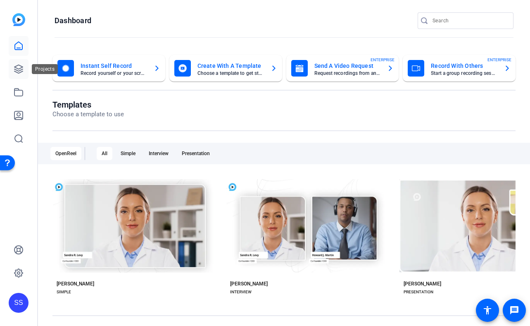
click at [21, 74] on link at bounding box center [19, 69] width 20 height 20
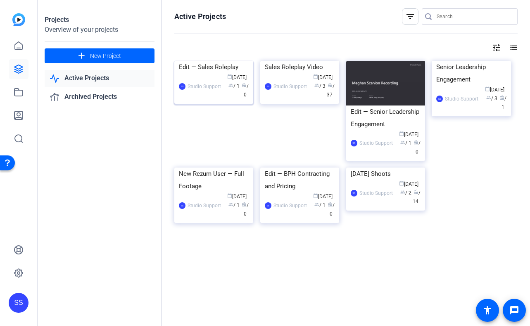
click at [210, 73] on div "Edit — Sales Roleplay" at bounding box center [214, 67] width 70 height 12
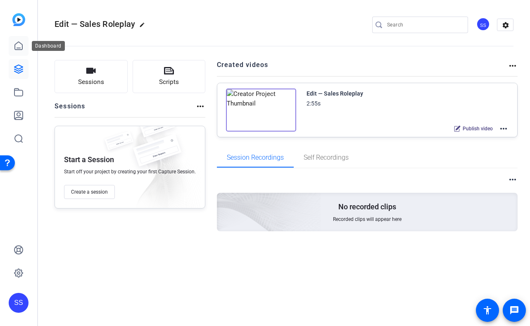
click at [19, 54] on link at bounding box center [19, 46] width 20 height 20
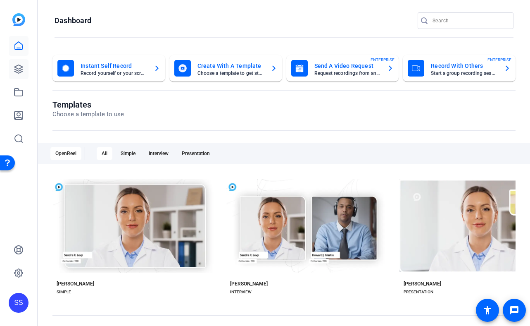
click at [28, 67] on link at bounding box center [19, 69] width 20 height 20
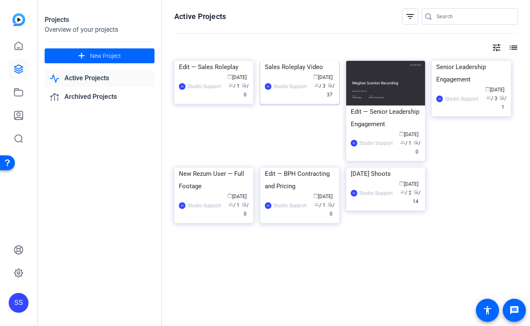
click at [319, 80] on span "calendar_today [DATE]" at bounding box center [322, 77] width 19 height 6
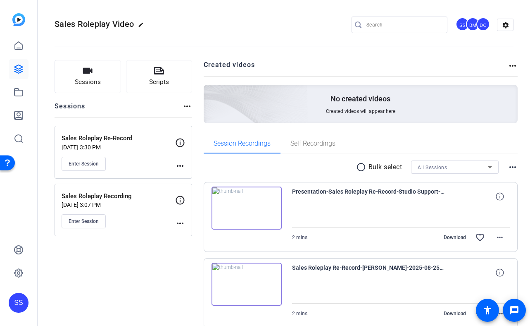
click at [146, 169] on div "Enter Session" at bounding box center [119, 164] width 114 height 14
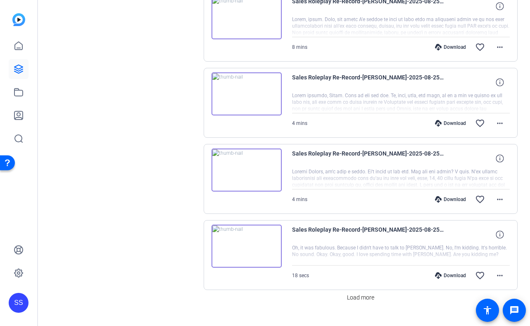
scroll to position [592, 0]
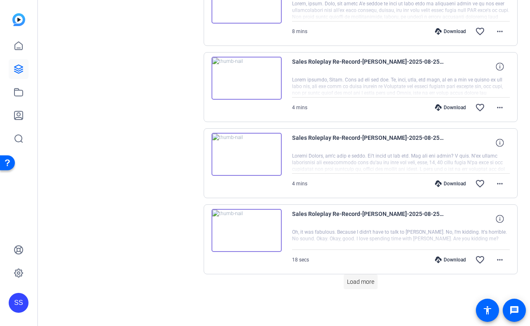
click at [356, 282] on span "Load more" at bounding box center [360, 281] width 27 height 9
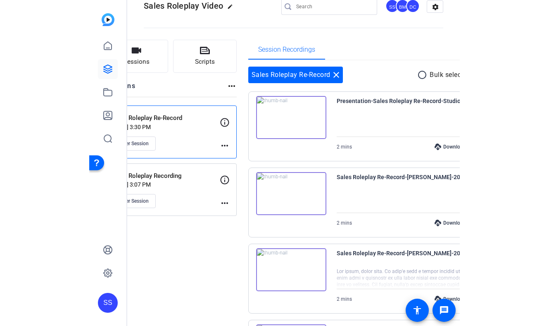
scroll to position [14, 0]
